Goal: Navigation & Orientation: Find specific page/section

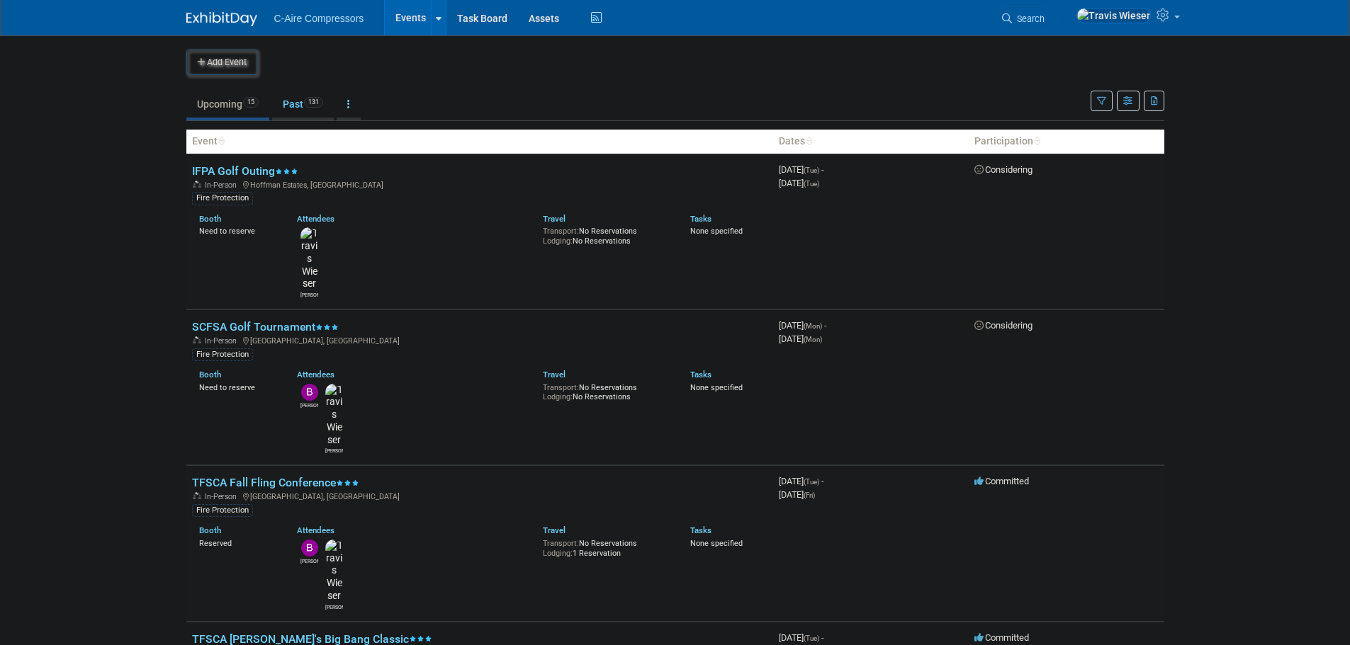
click at [150, 230] on body "C-Aire Compressors Events Add Event Bulk Upload Events Shareable Event Boards R…" at bounding box center [675, 322] width 1350 height 645
click at [109, 292] on body "C-Aire Compressors Events Add Event Bulk Upload Events Shareable Event Boards R…" at bounding box center [675, 322] width 1350 height 645
click at [98, 304] on body "C-Aire Compressors Events Add Event Bulk Upload Events Shareable Event Boards R…" at bounding box center [675, 322] width 1350 height 645
drag, startPoint x: 125, startPoint y: 260, endPoint x: 125, endPoint y: 230, distance: 29.8
click at [125, 259] on body "C-Aire Compressors Events Add Event Bulk Upload Events Shareable Event Boards R…" at bounding box center [675, 322] width 1350 height 645
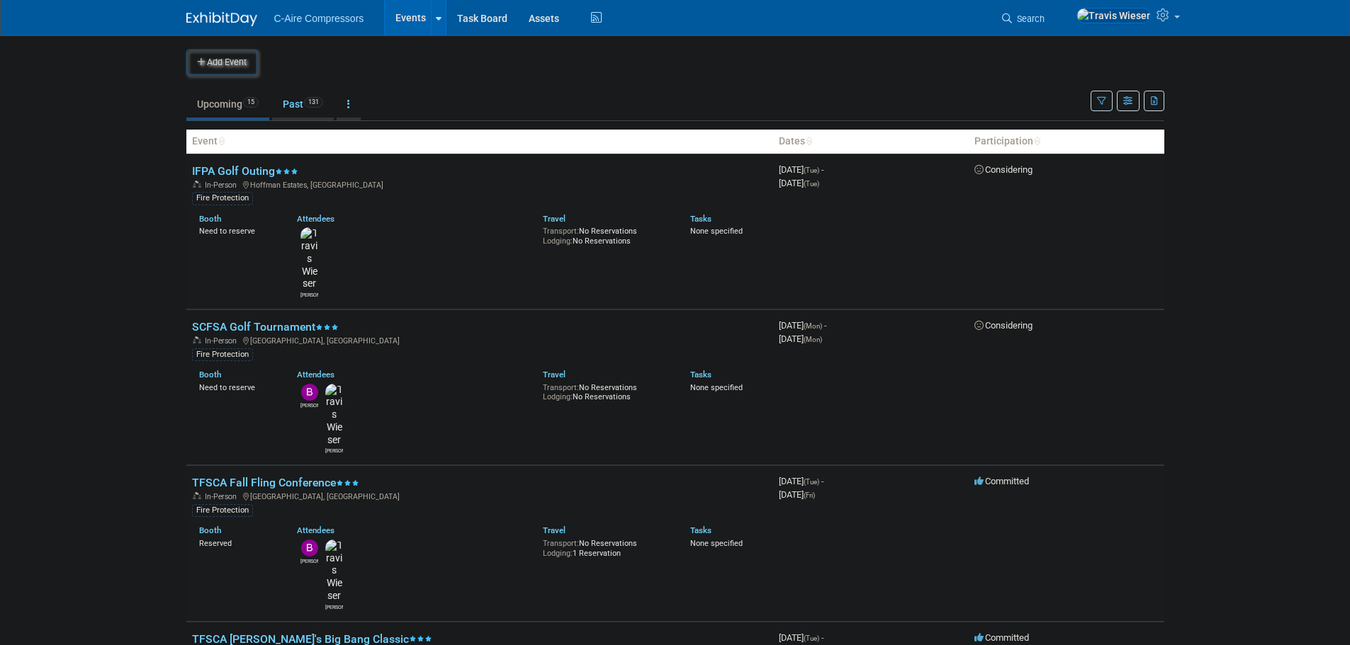
click at [69, 279] on body "C-Aire Compressors Events Add Event Bulk Upload Events Shareable Event Boards R…" at bounding box center [675, 322] width 1350 height 645
